Goal: Find specific page/section: Find specific page/section

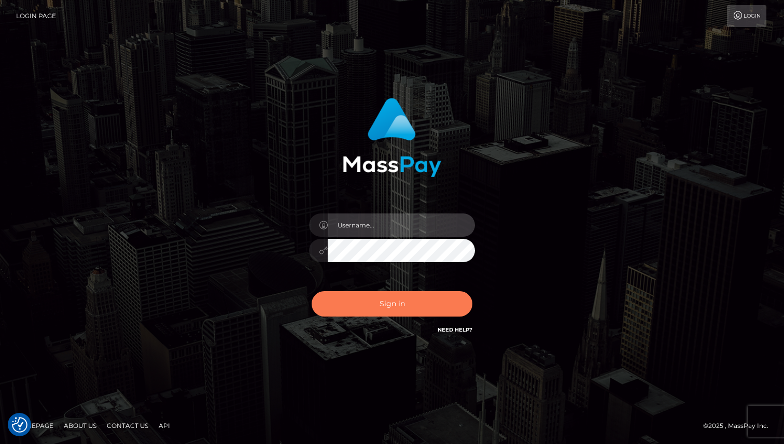
type input "[PERSON_NAME]"
click at [409, 301] on button "Sign in" at bounding box center [392, 303] width 161 height 25
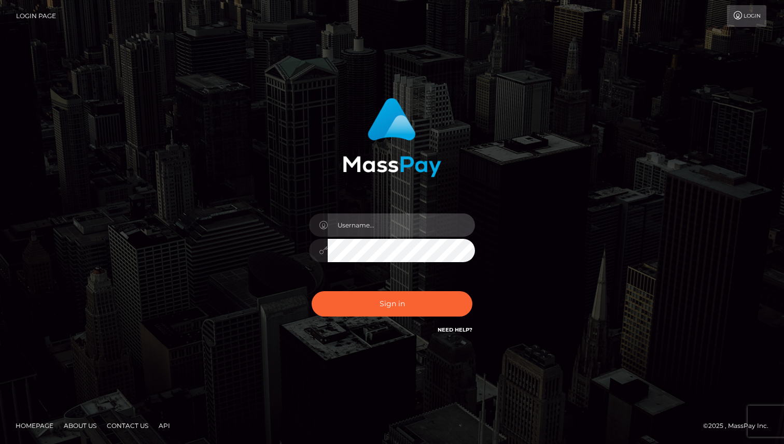
type input "[PERSON_NAME]"
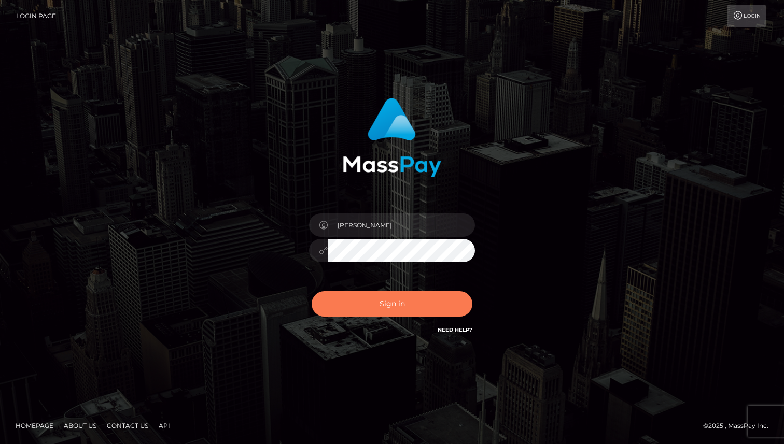
click at [401, 303] on button "Sign in" at bounding box center [392, 303] width 161 height 25
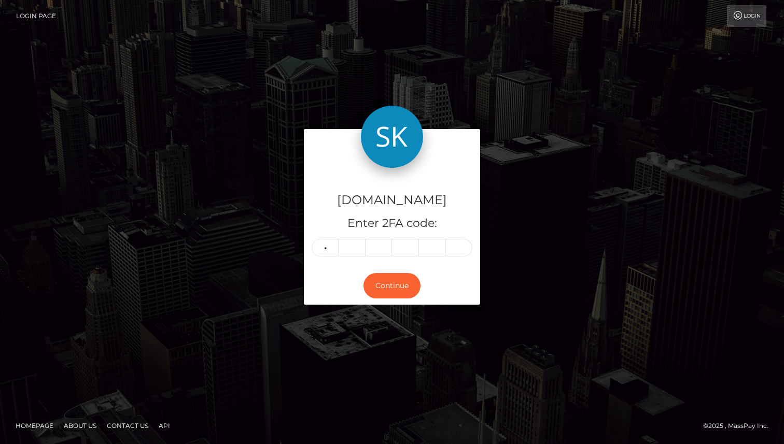
type input "7"
type input "1"
type input "7"
type input "1"
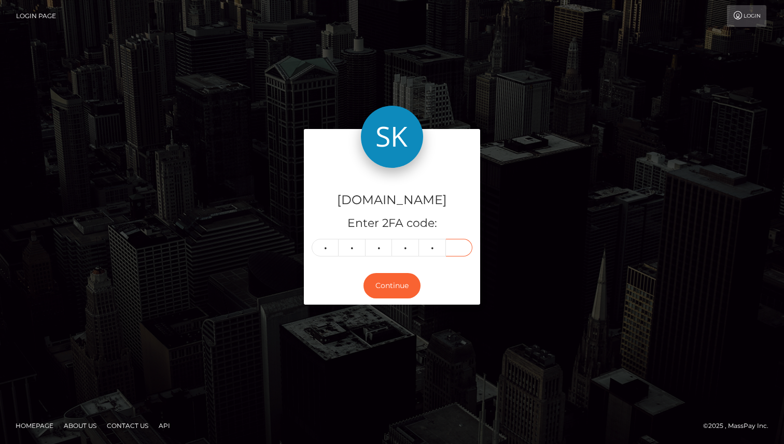
type input "7"
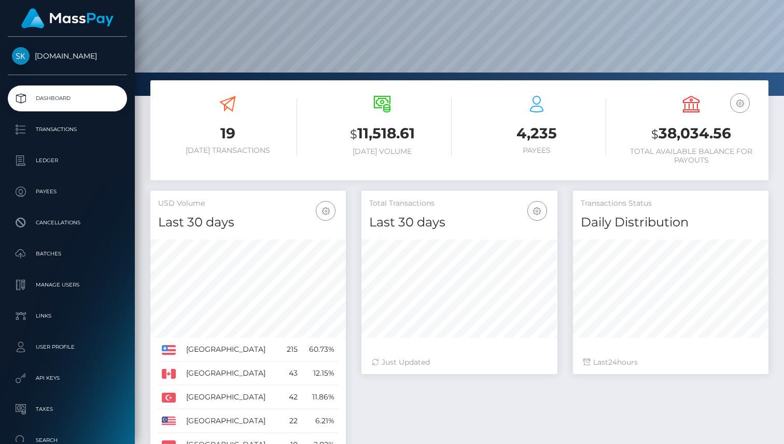
scroll to position [105, 0]
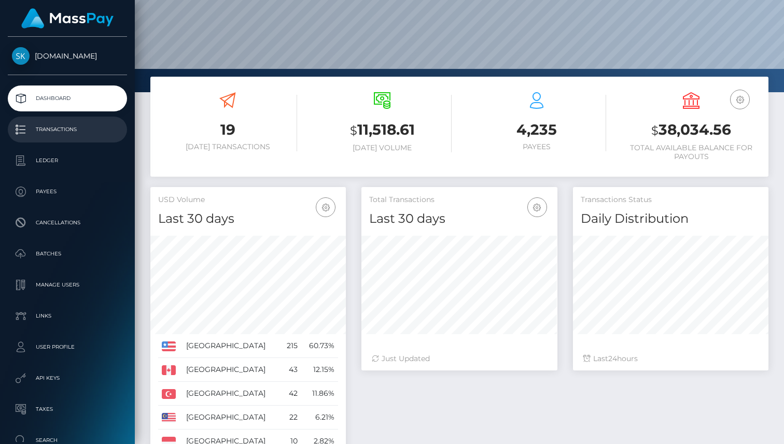
click at [75, 133] on p "Transactions" at bounding box center [67, 130] width 111 height 16
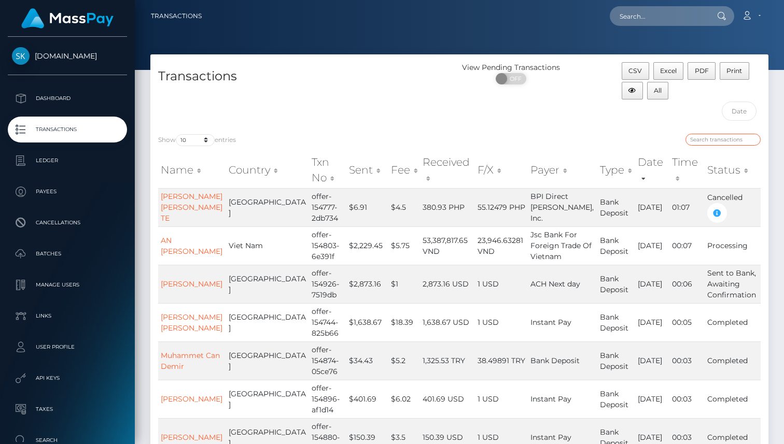
click at [712, 136] on input "search" at bounding box center [722, 140] width 75 height 12
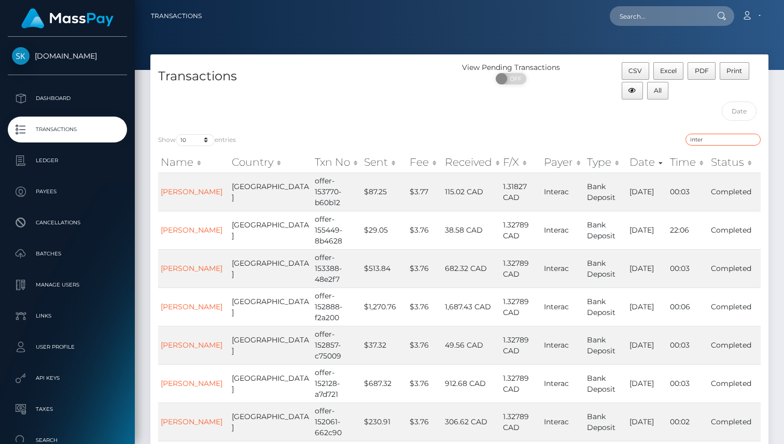
type input "inter"
click at [752, 142] on input "inter" at bounding box center [722, 140] width 75 height 12
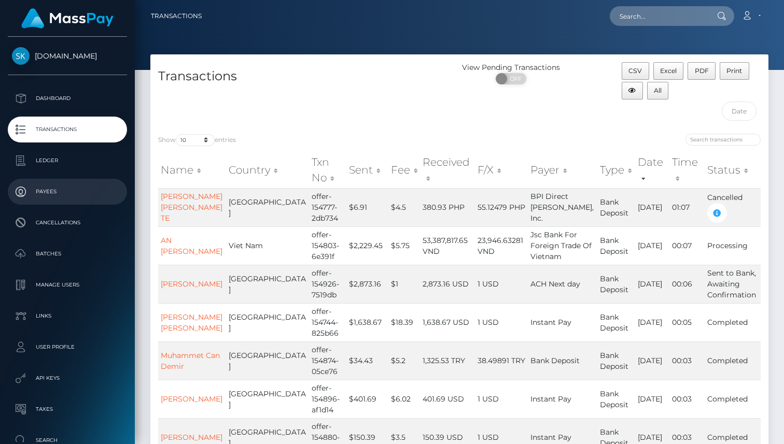
click at [55, 192] on p "Payees" at bounding box center [67, 192] width 111 height 16
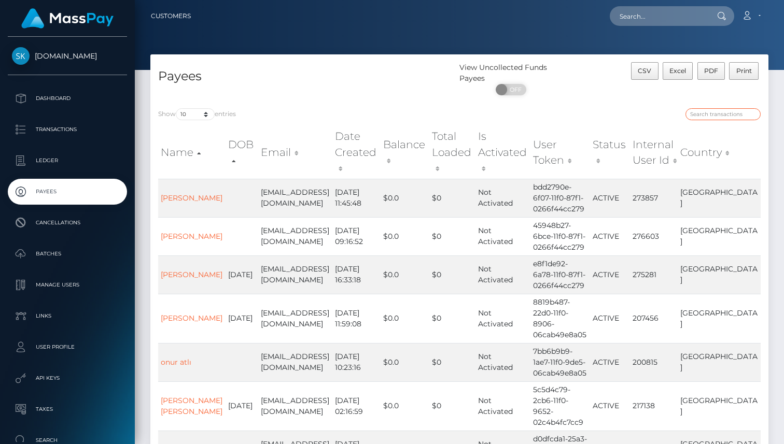
click at [721, 117] on input "search" at bounding box center [722, 114] width 75 height 12
click at [675, 20] on input "text" at bounding box center [658, 16] width 97 height 20
paste input "o.dumanovskyi@gmail.com"
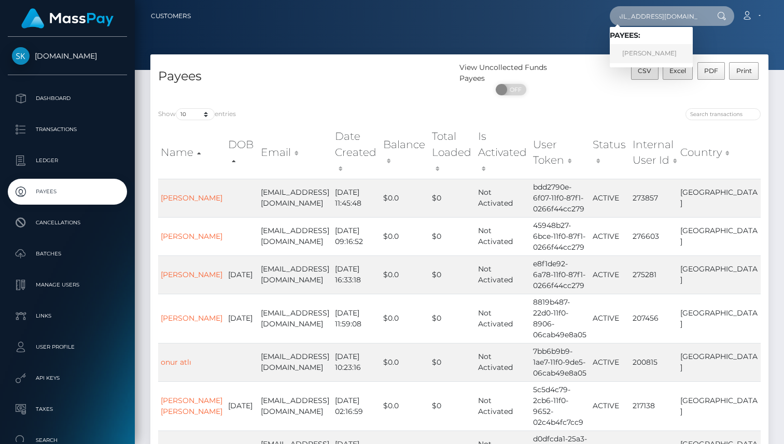
type input "o.dumanovskyi@gmail.com"
click at [664, 46] on link "Oleksandr Dumanovskyi" at bounding box center [651, 53] width 83 height 19
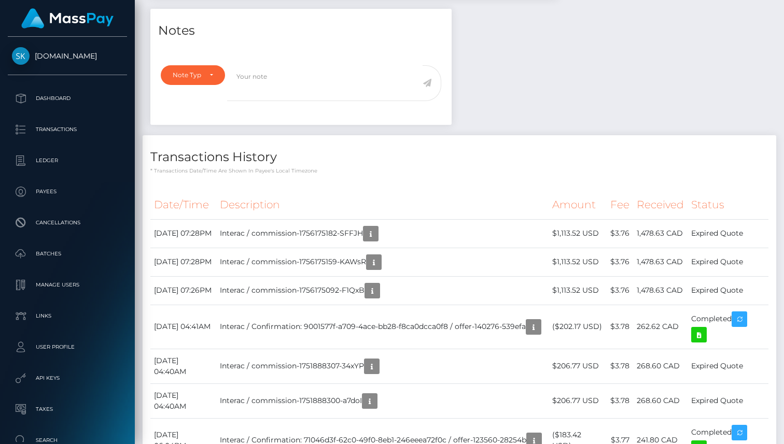
scroll to position [344, 0]
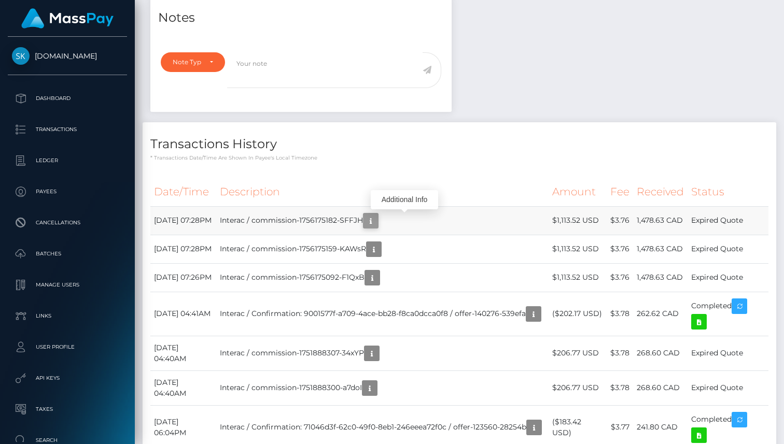
click at [377, 225] on icon "button" at bounding box center [370, 221] width 12 height 13
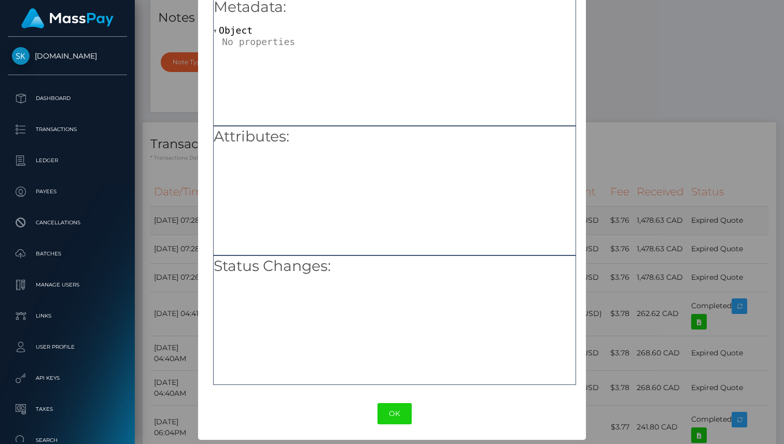
scroll to position [0, 0]
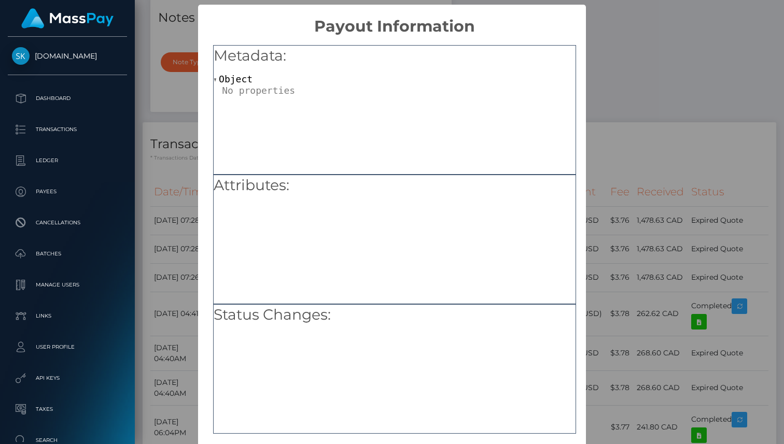
click at [593, 66] on div "× Payout Information Metadata: Object Attributes: Status Changes: OK No Cancel" at bounding box center [392, 222] width 784 height 444
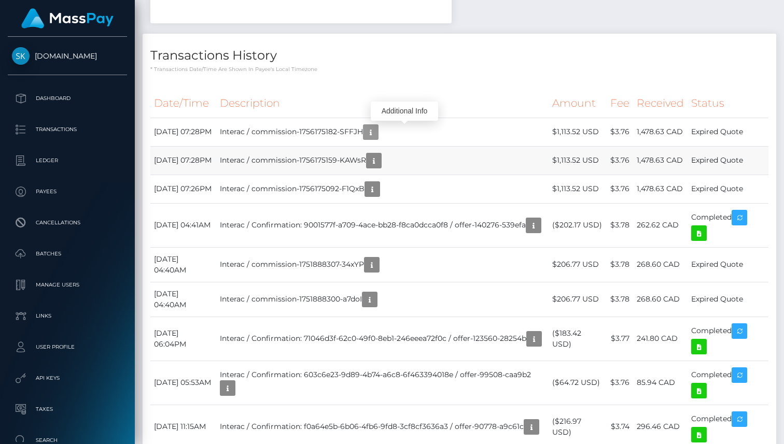
scroll to position [417, 0]
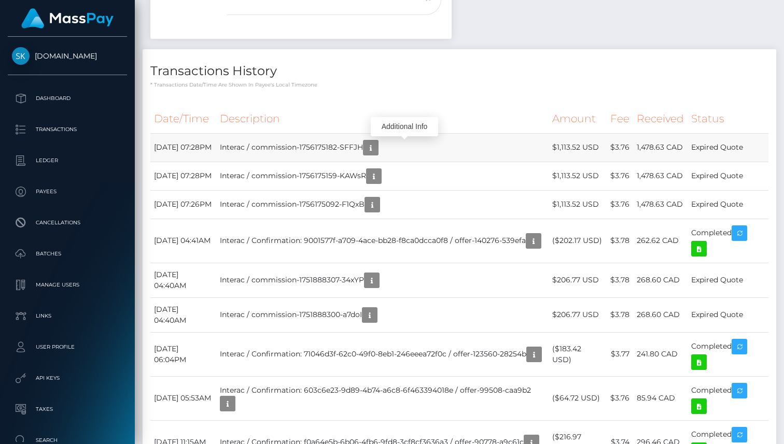
click at [455, 139] on td "Interac / commission-1756175182-SFFJH" at bounding box center [382, 147] width 332 height 29
